Goal: Information Seeking & Learning: Learn about a topic

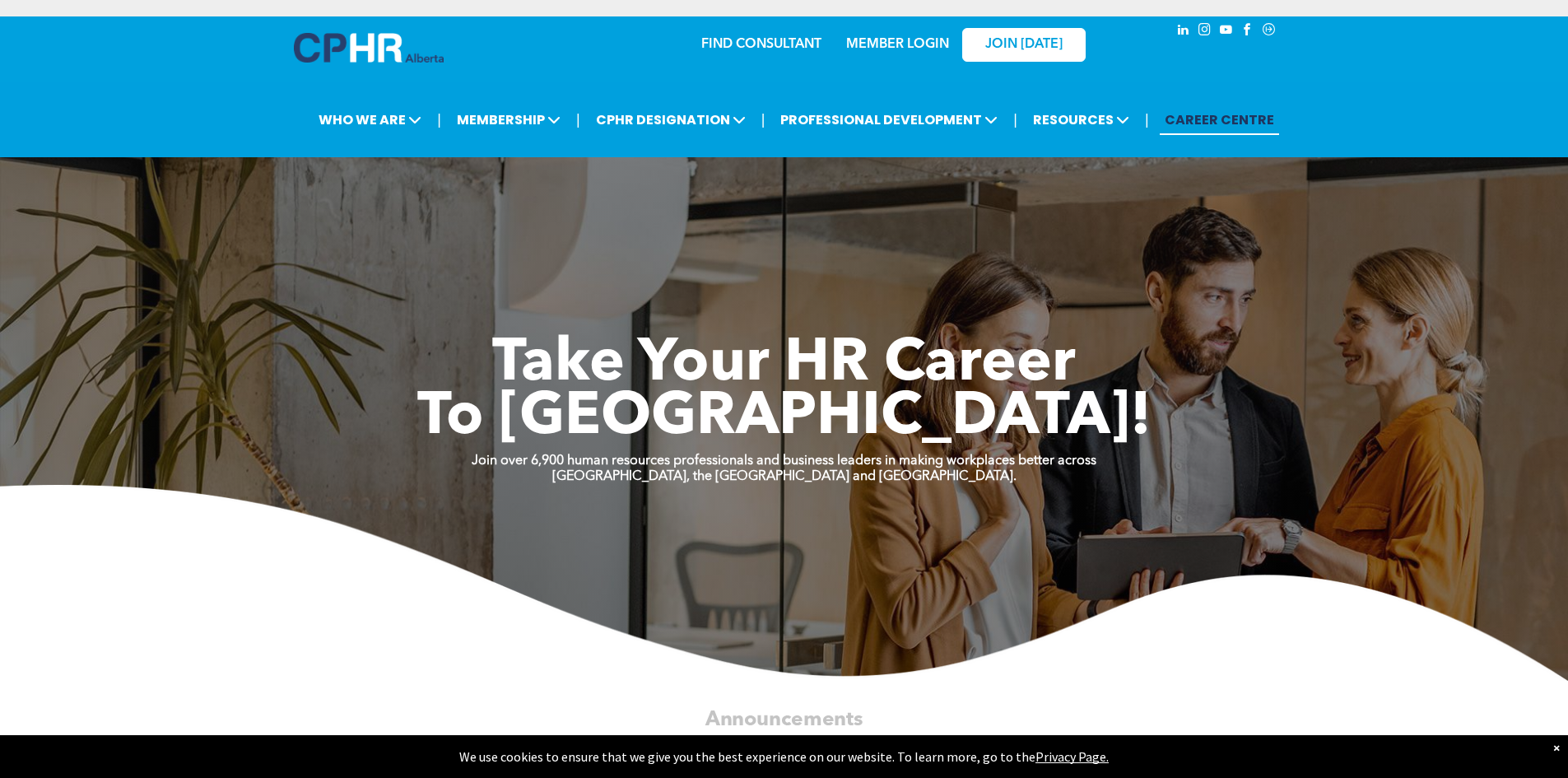
click at [889, 39] on link "MEMBER LOGIN" at bounding box center [898, 45] width 103 height 13
click at [1088, 379] on h1 "Take Your HR Career" at bounding box center [784, 365] width 988 height 53
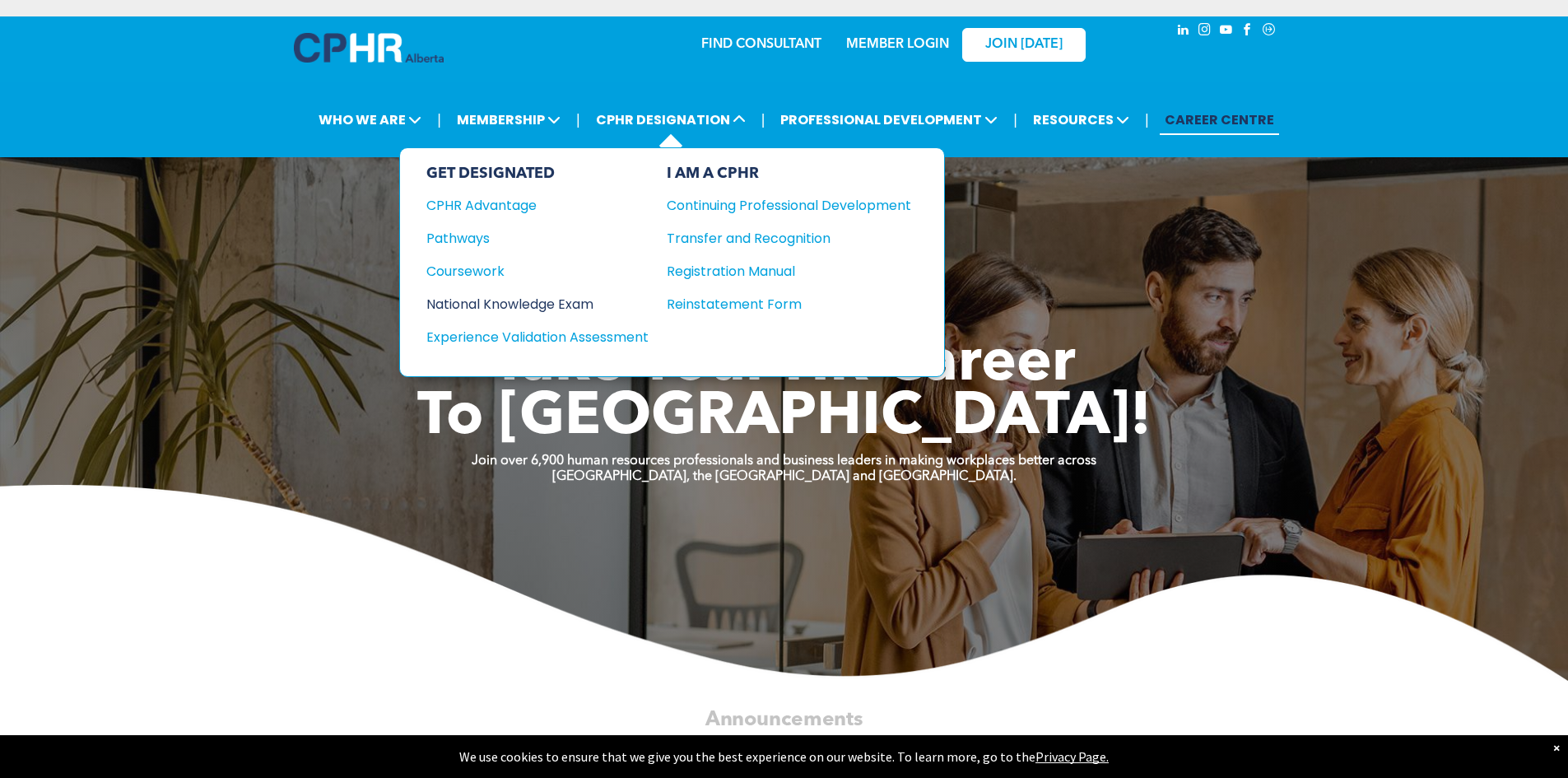
click at [575, 307] on div "National Knowledge Exam" at bounding box center [526, 304] width 200 height 21
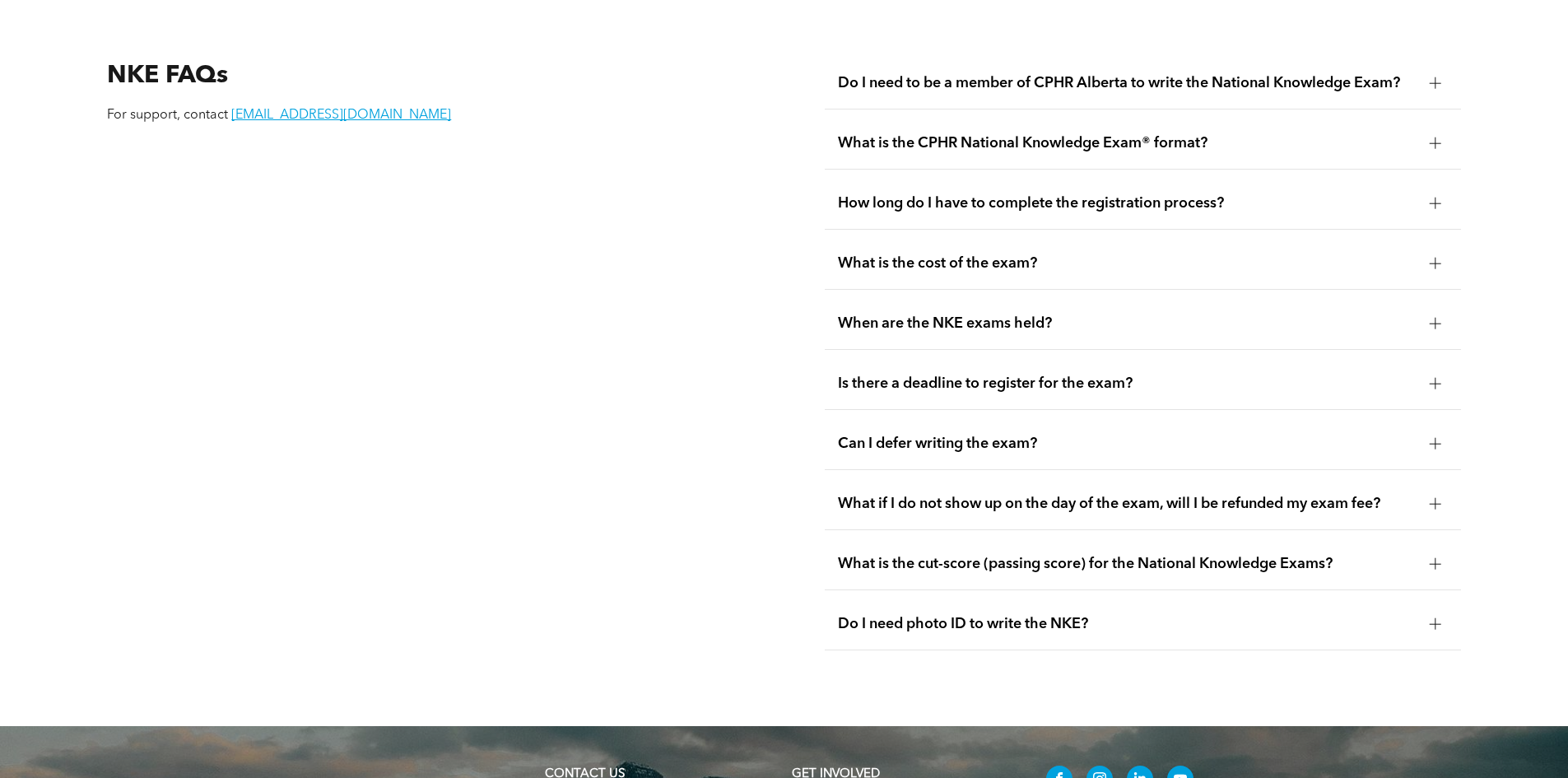
scroll to position [2306, 0]
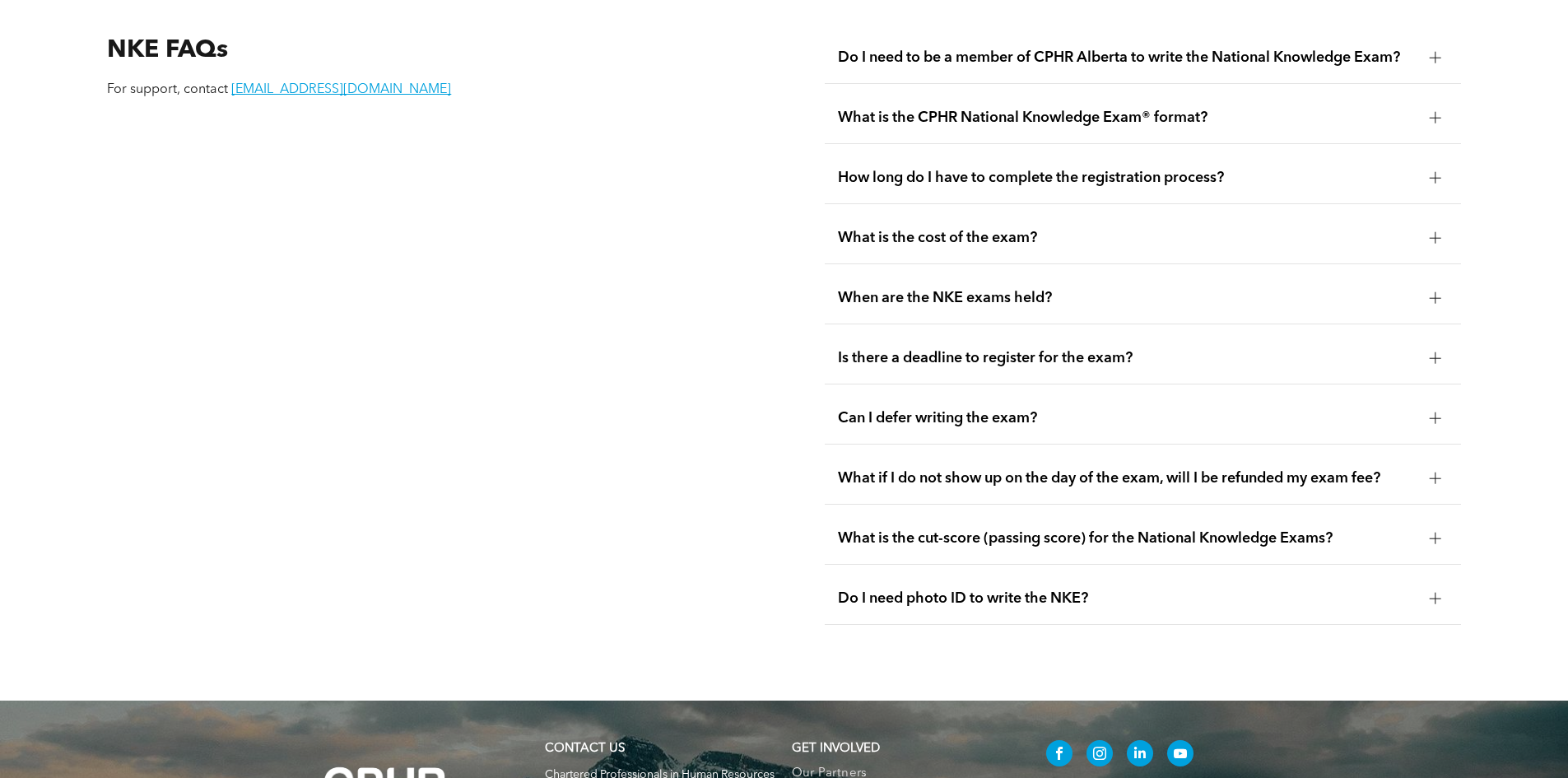
click at [1424, 406] on div at bounding box center [1436, 418] width 25 height 25
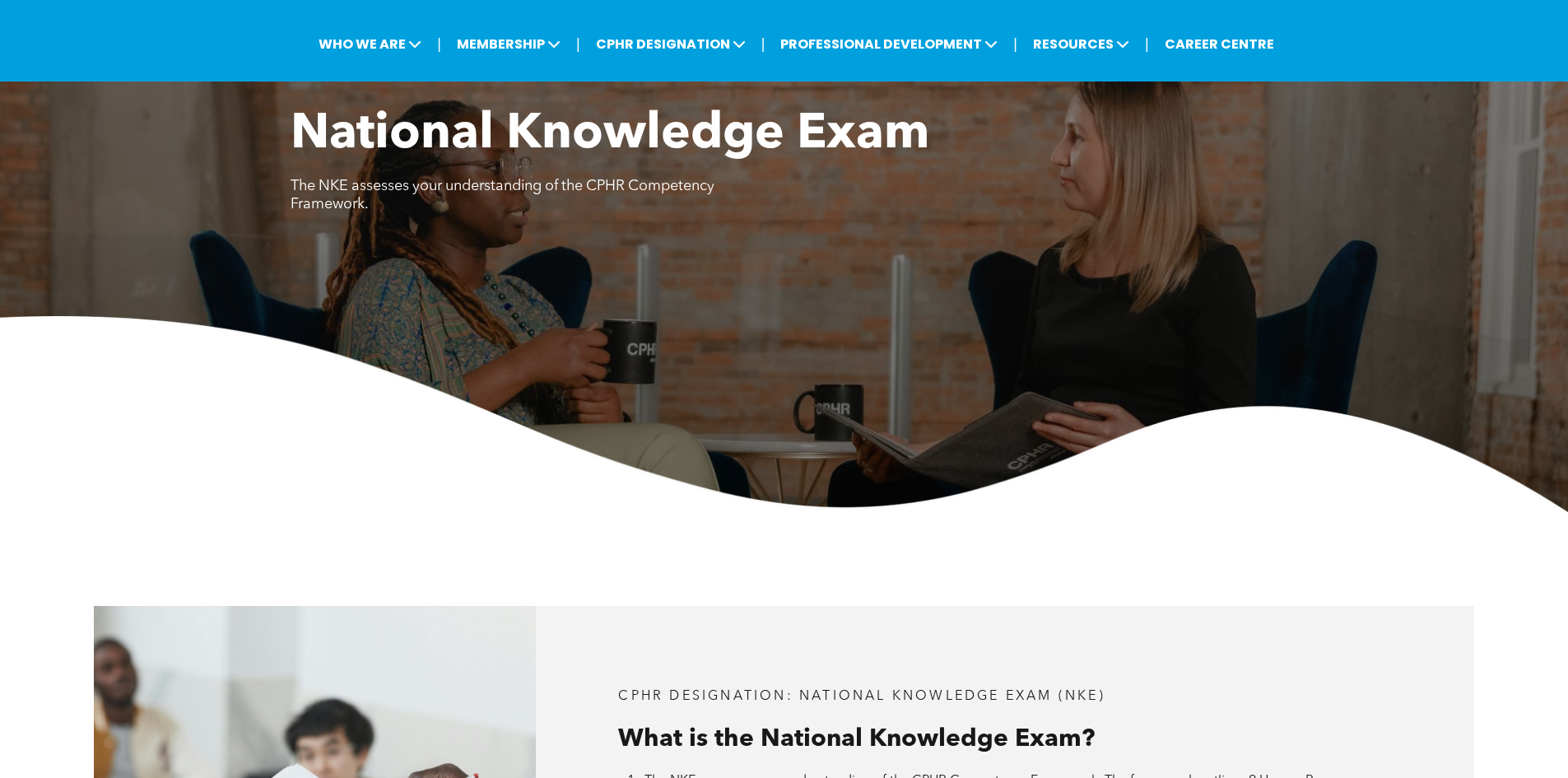
scroll to position [0, 0]
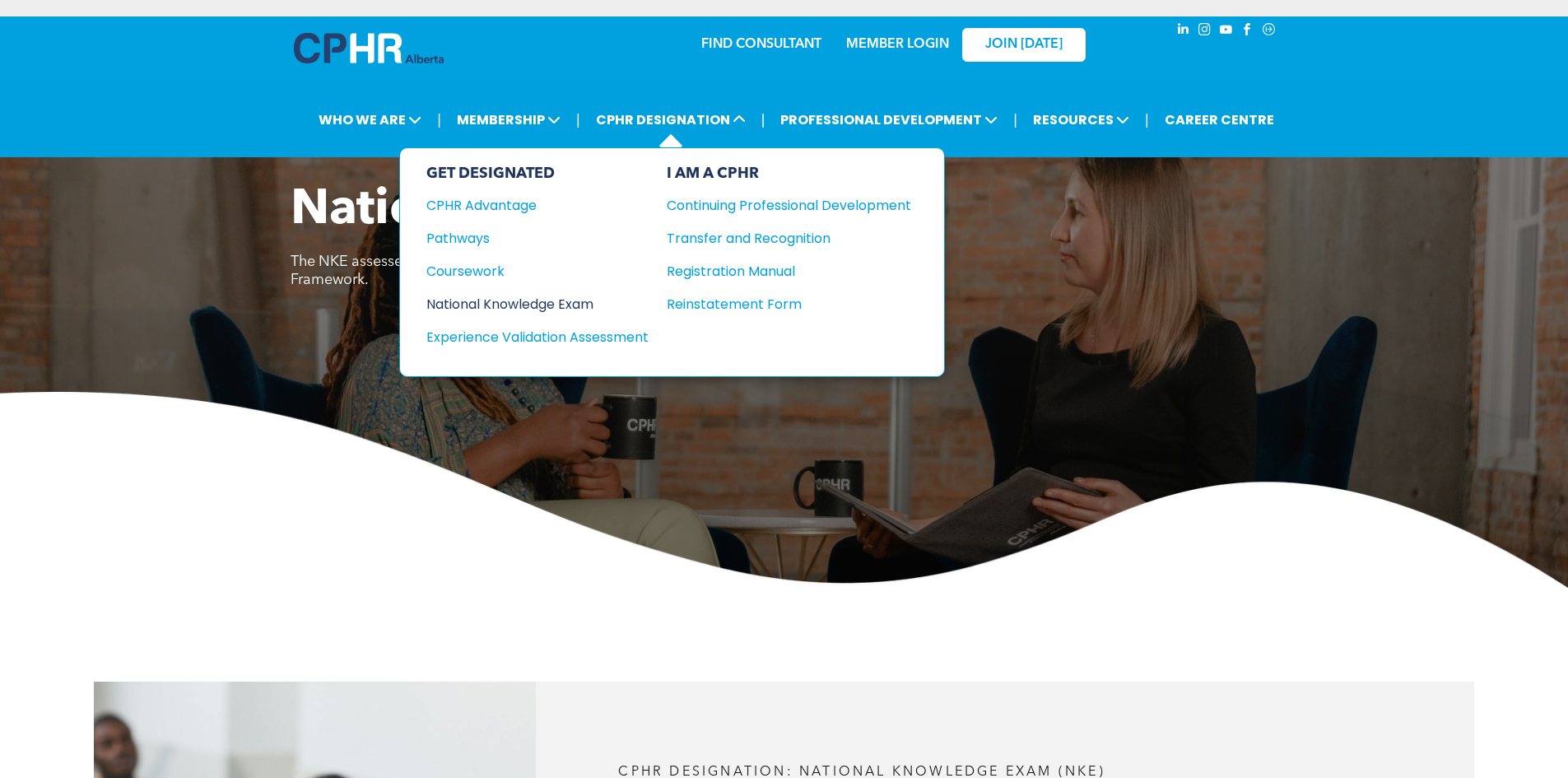
click at [581, 302] on div "National Knowledge Exam" at bounding box center [526, 304] width 200 height 21
click at [579, 306] on div "National Knowledge Exam" at bounding box center [526, 304] width 200 height 21
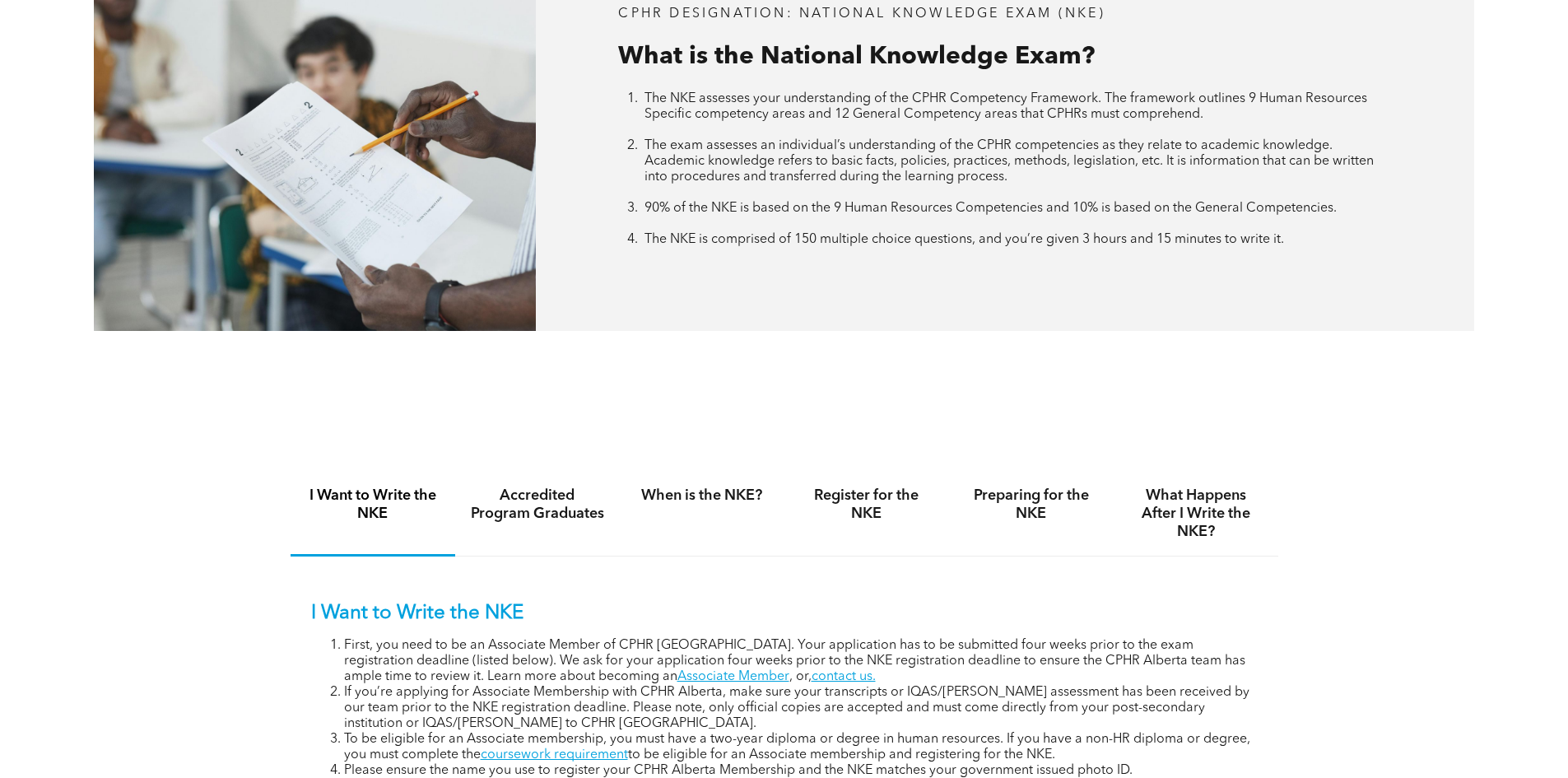
scroll to position [906, 0]
